Goal: Find specific page/section: Find specific page/section

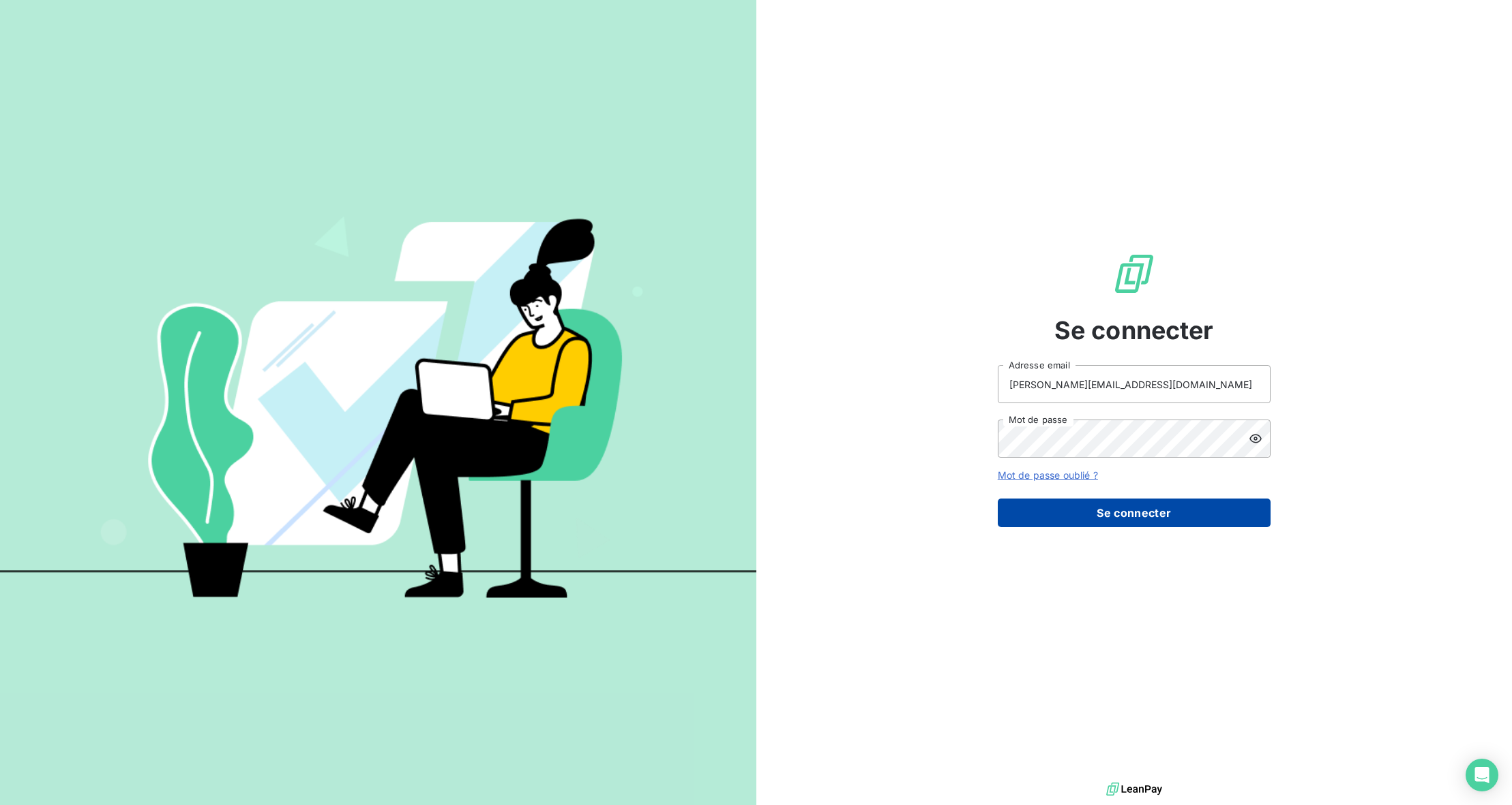
click at [1047, 508] on button "Se connecter" at bounding box center [1134, 513] width 273 height 29
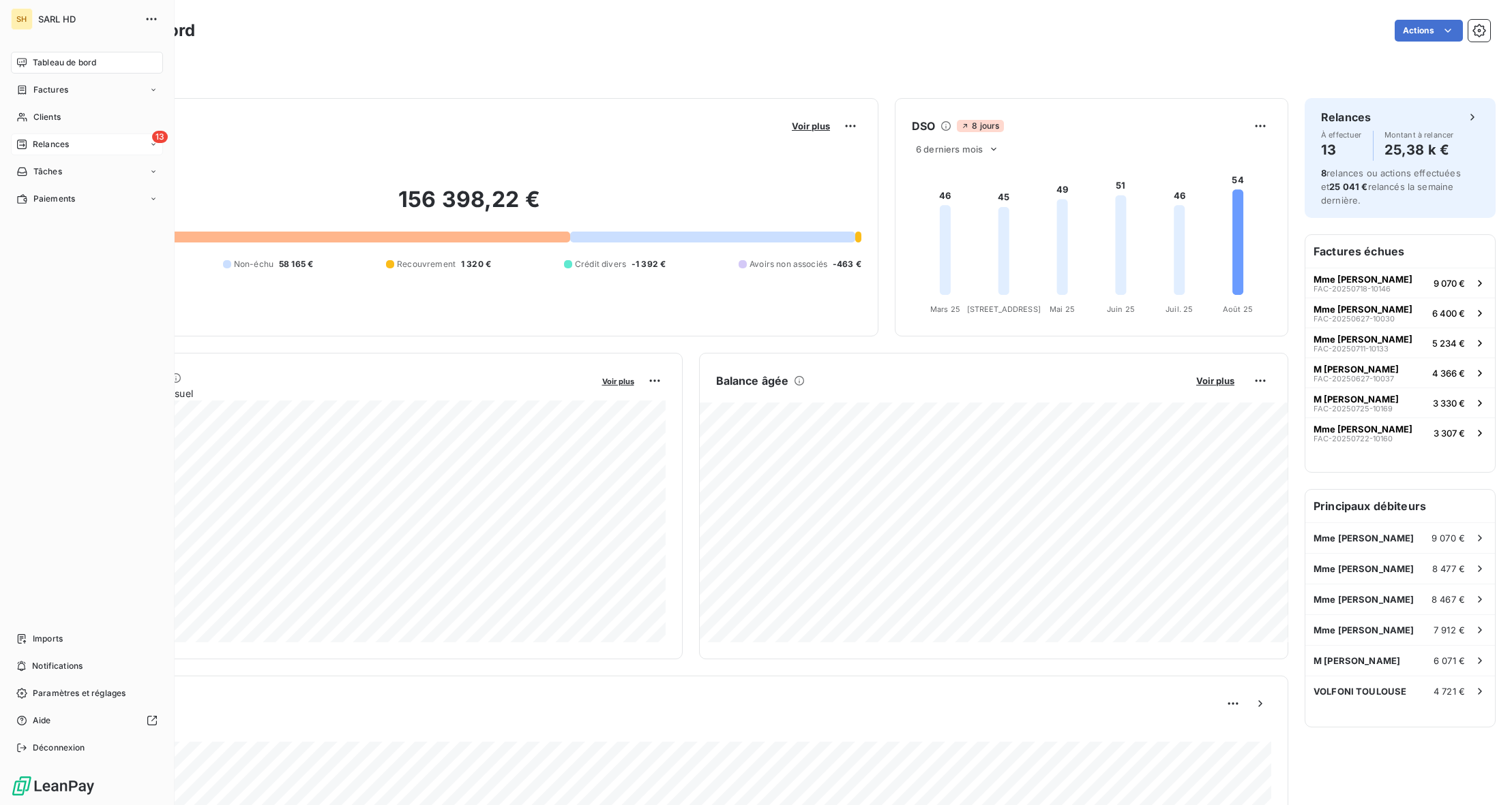
click at [29, 141] on div "Relances" at bounding box center [43, 144] width 52 height 12
